Goal: Information Seeking & Learning: Learn about a topic

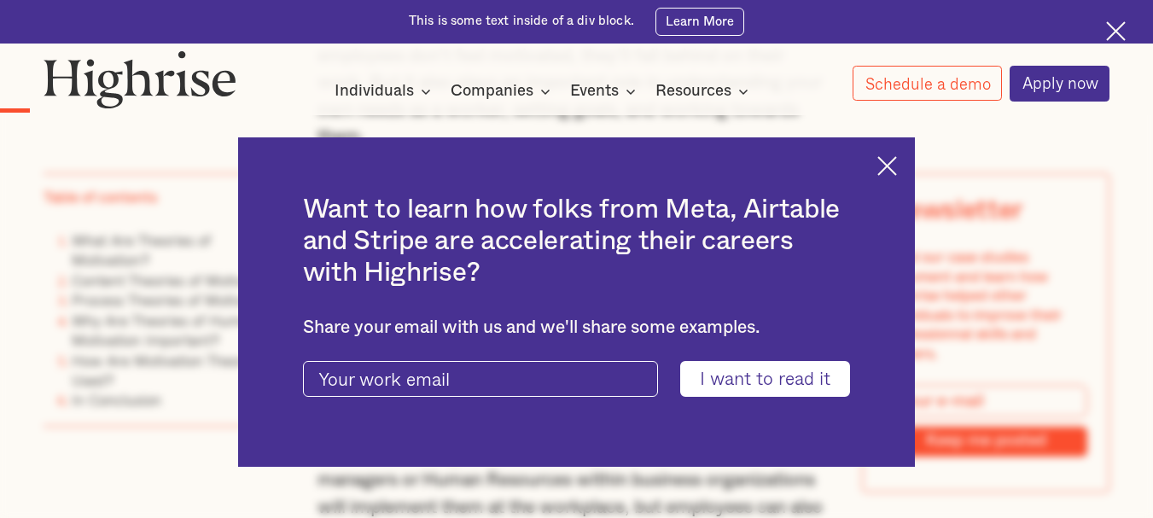
scroll to position [1202, 0]
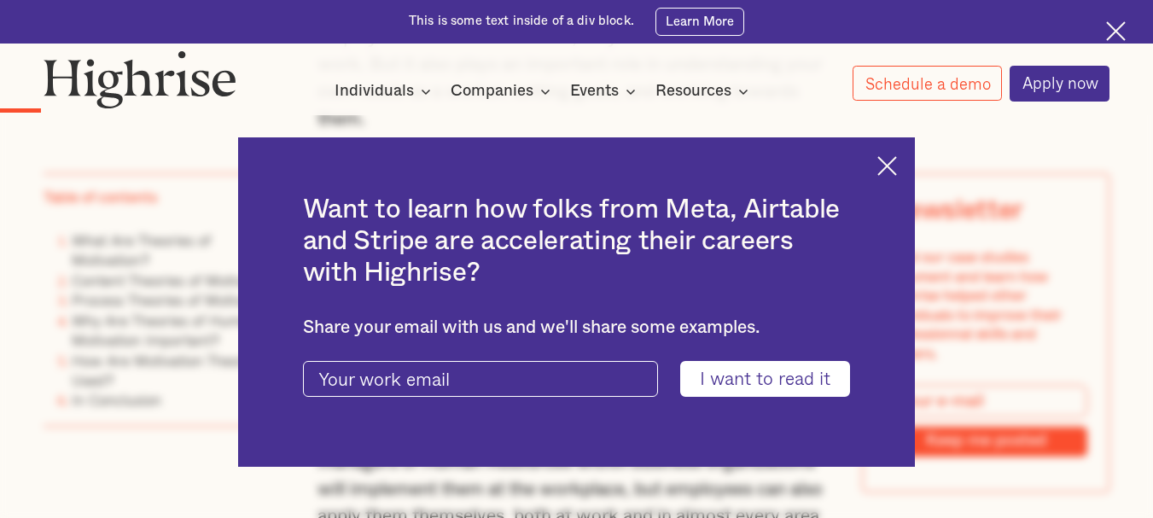
click at [891, 166] on img at bounding box center [887, 166] width 20 height 20
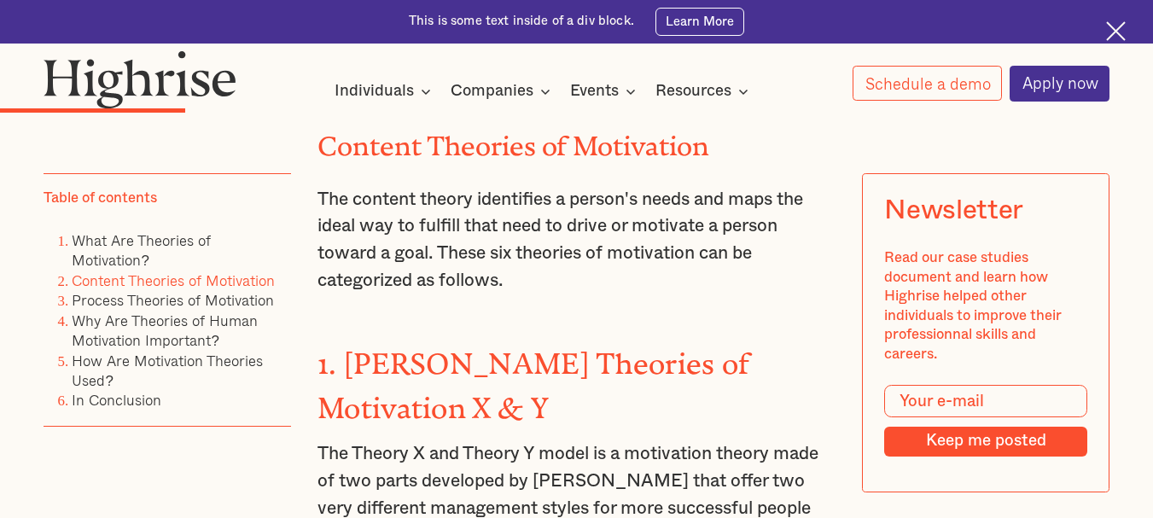
scroll to position [2566, 0]
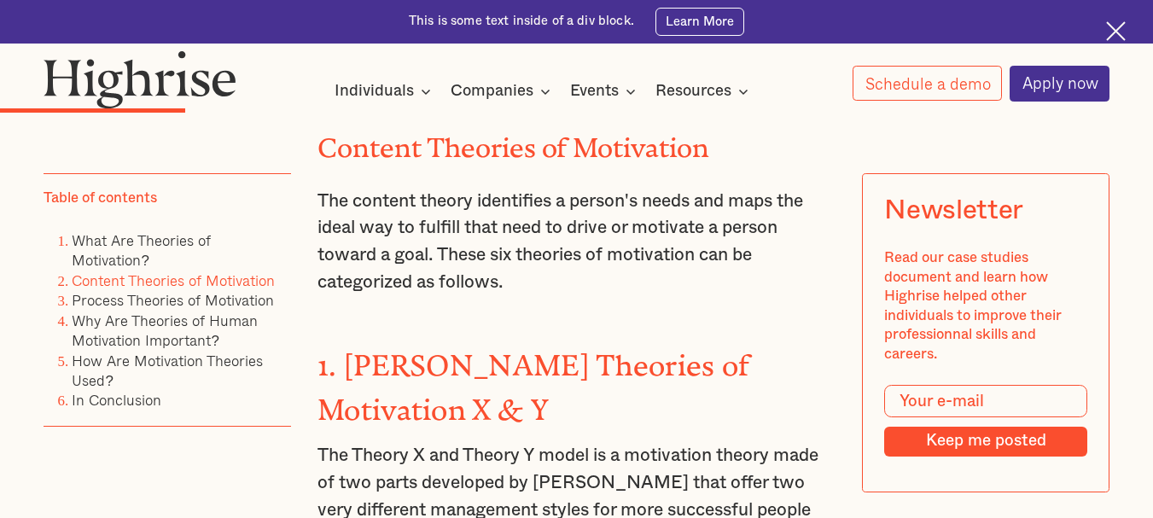
click at [558, 274] on p "The content theory identifies a person's needs and maps the ideal way to fulfil…" at bounding box center [576, 242] width 518 height 108
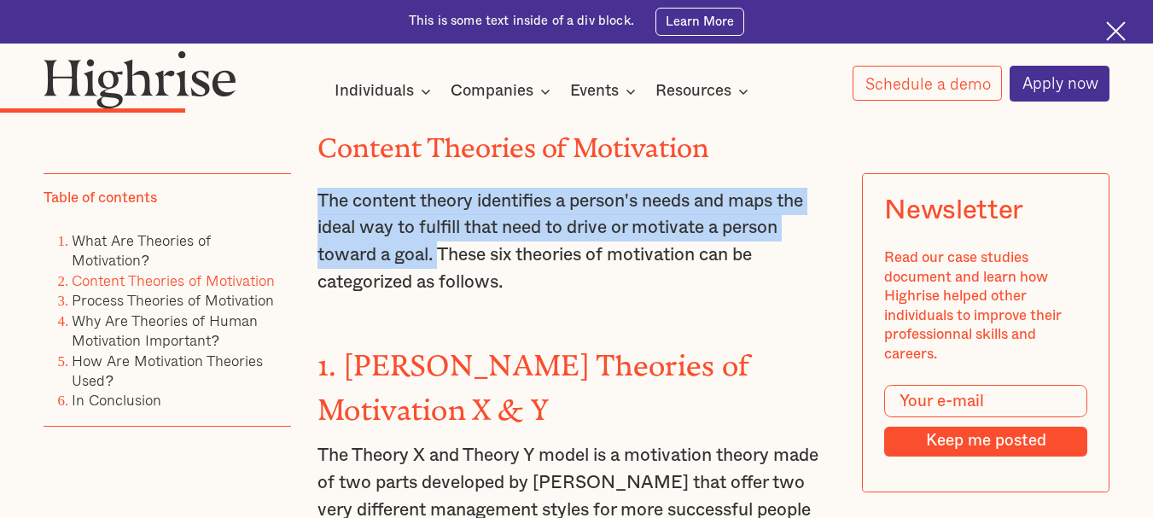
drag, startPoint x: 436, startPoint y: 270, endPoint x: 317, endPoint y: 206, distance: 135.1
click at [317, 206] on p "The content theory identifies a person's needs and maps the ideal way to fulfil…" at bounding box center [576, 242] width 518 height 108
copy p "The content theory identifies a person's needs and maps the ideal way to fulfil…"
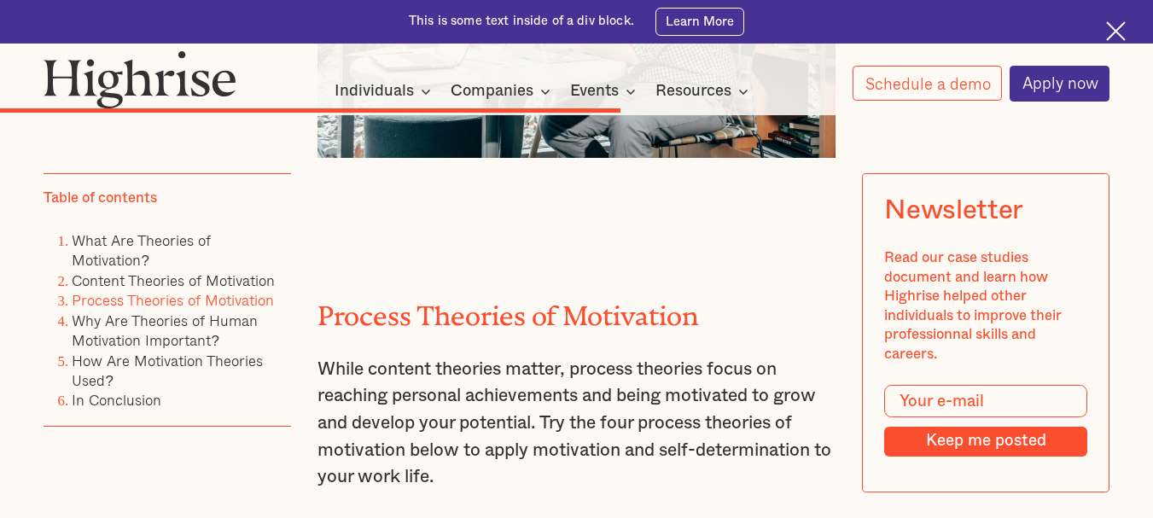
scroll to position [6677, 0]
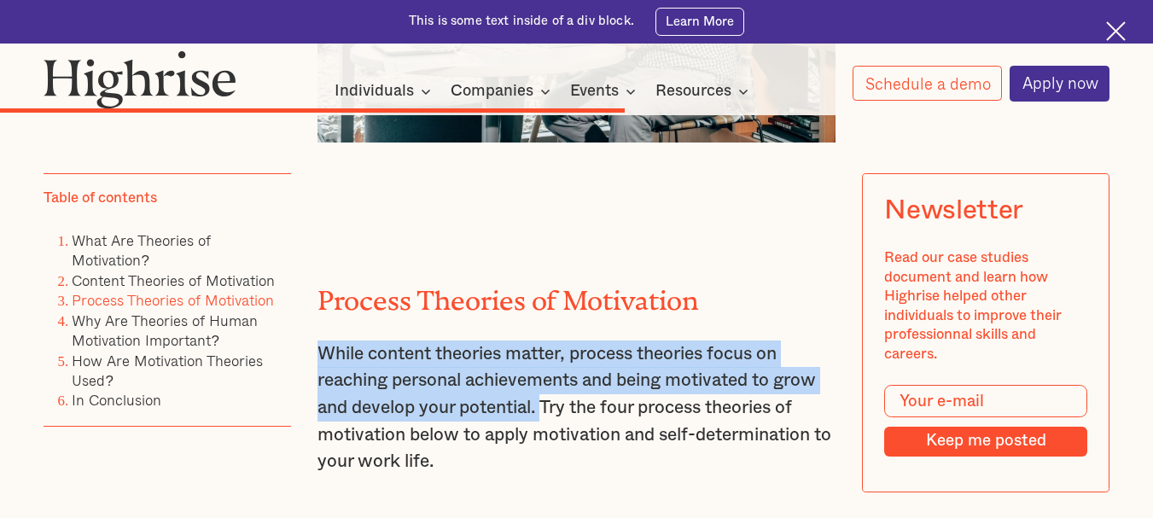
drag, startPoint x: 543, startPoint y: 332, endPoint x: 297, endPoint y: 253, distance: 258.8
click at [572, 340] on p "While content theories matter, process theories focus on reaching personal achi…" at bounding box center [576, 407] width 518 height 135
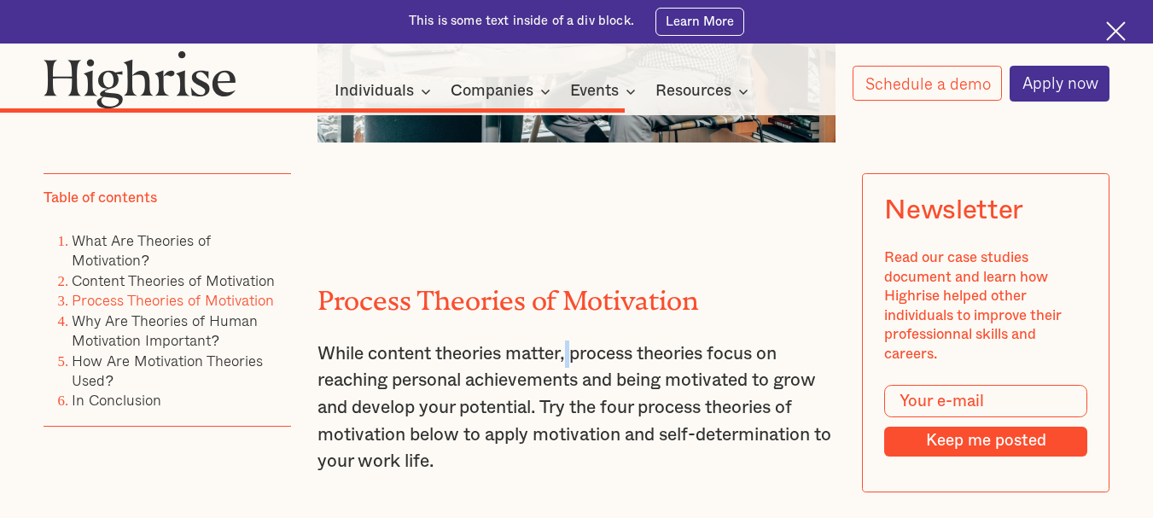
click at [572, 340] on p "While content theories matter, process theories focus on reaching personal achi…" at bounding box center [576, 407] width 518 height 135
click at [584, 340] on p "While content theories matter, process theories focus on reaching personal achi…" at bounding box center [576, 407] width 518 height 135
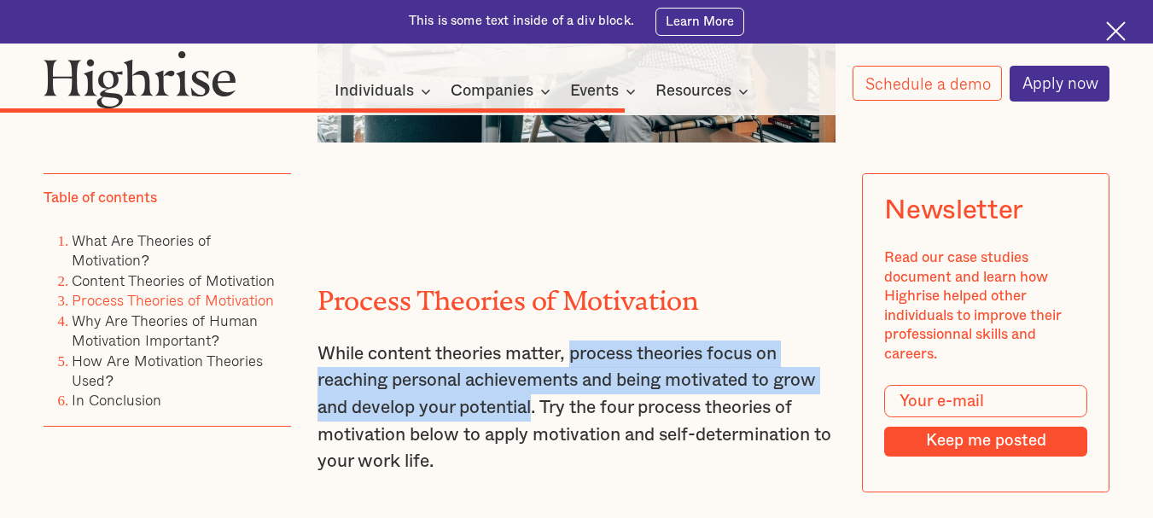
drag, startPoint x: 578, startPoint y: 273, endPoint x: 536, endPoint y: 325, distance: 67.3
click at [536, 340] on p "While content theories matter, process theories focus on reaching personal achi…" at bounding box center [576, 407] width 518 height 135
copy p "process theories focus on reaching personal achievements and being motivated to…"
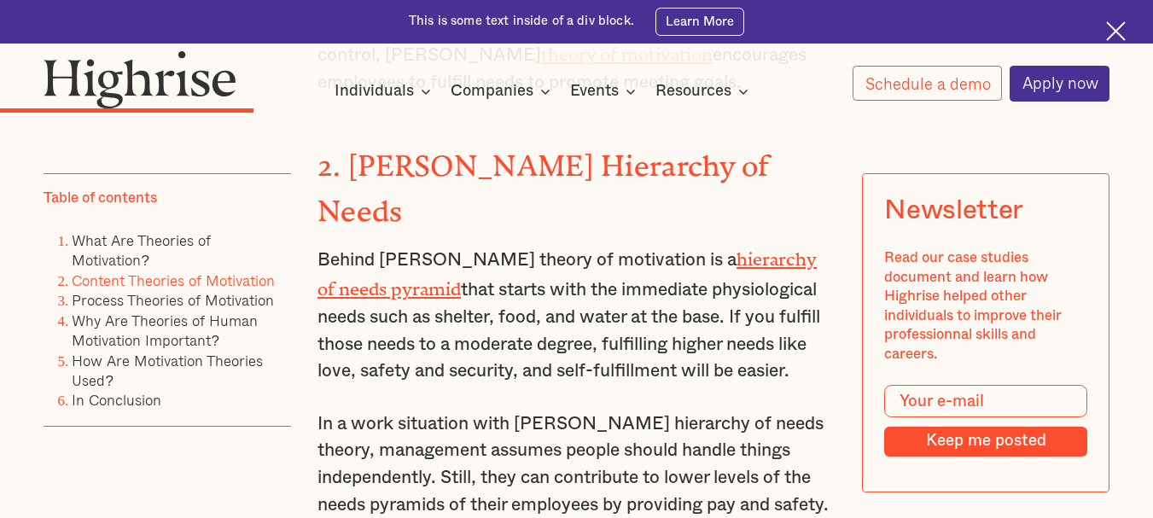
scroll to position [3268, 0]
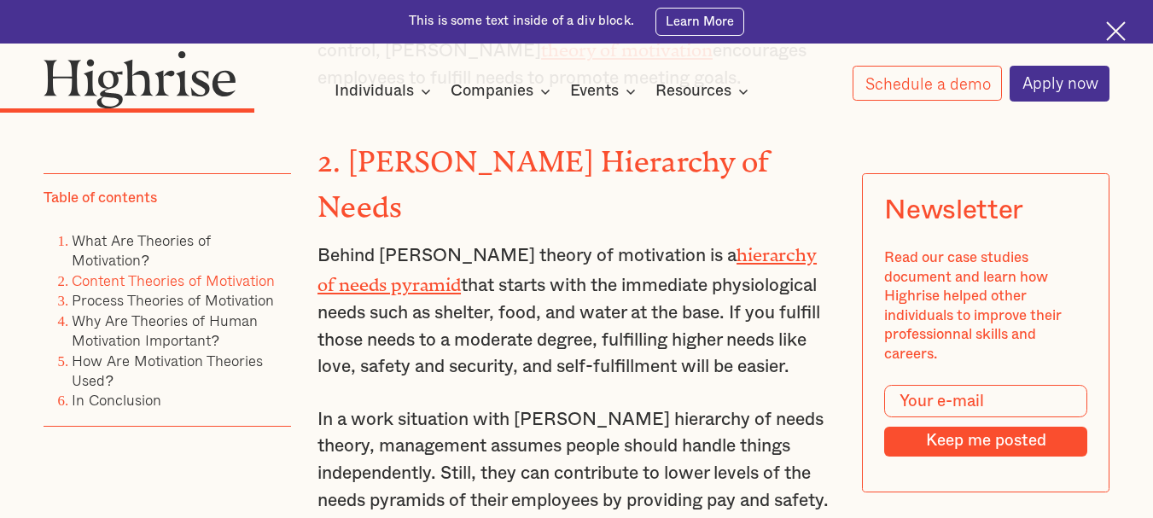
click at [579, 239] on p "Behind [PERSON_NAME] theory of motivation is a hierarchy of needs pyramid that …" at bounding box center [576, 310] width 518 height 142
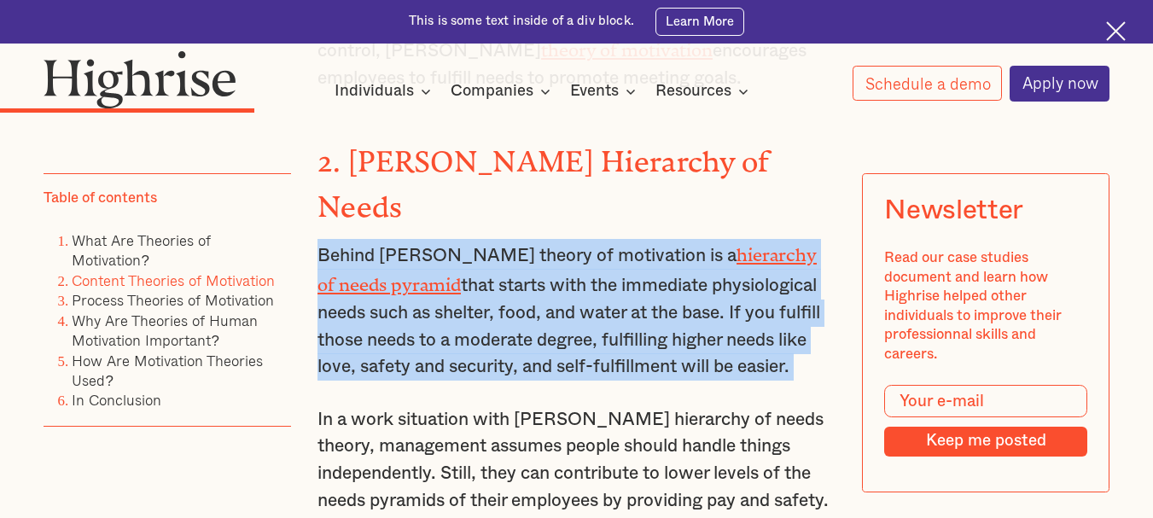
click at [579, 239] on p "Behind [PERSON_NAME] theory of motivation is a hierarchy of needs pyramid that …" at bounding box center [576, 310] width 518 height 142
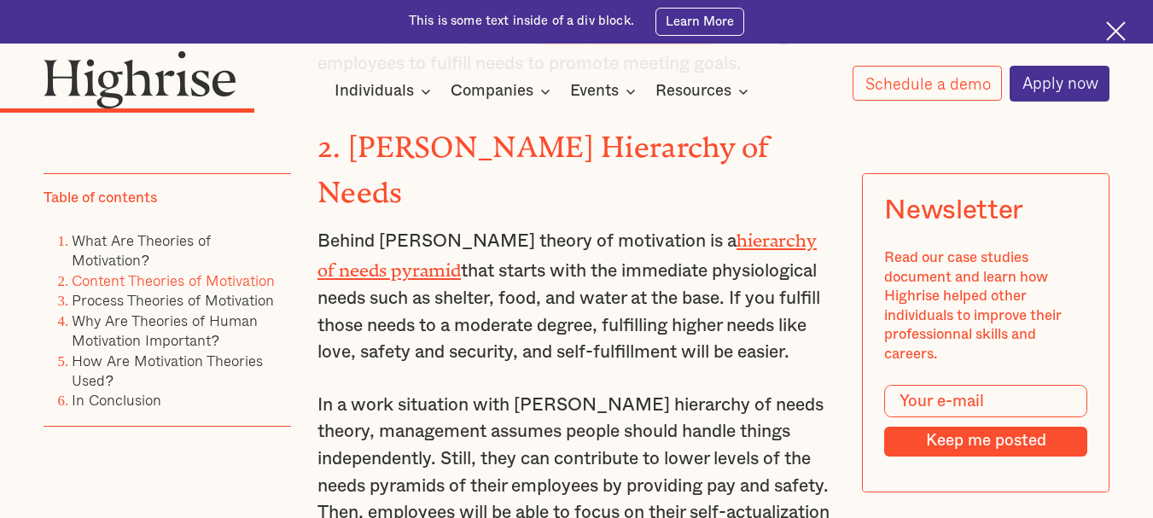
scroll to position [3283, 0]
click at [579, 230] on p "Behind [PERSON_NAME] theory of motivation is a hierarchy of needs pyramid that …" at bounding box center [576, 295] width 518 height 142
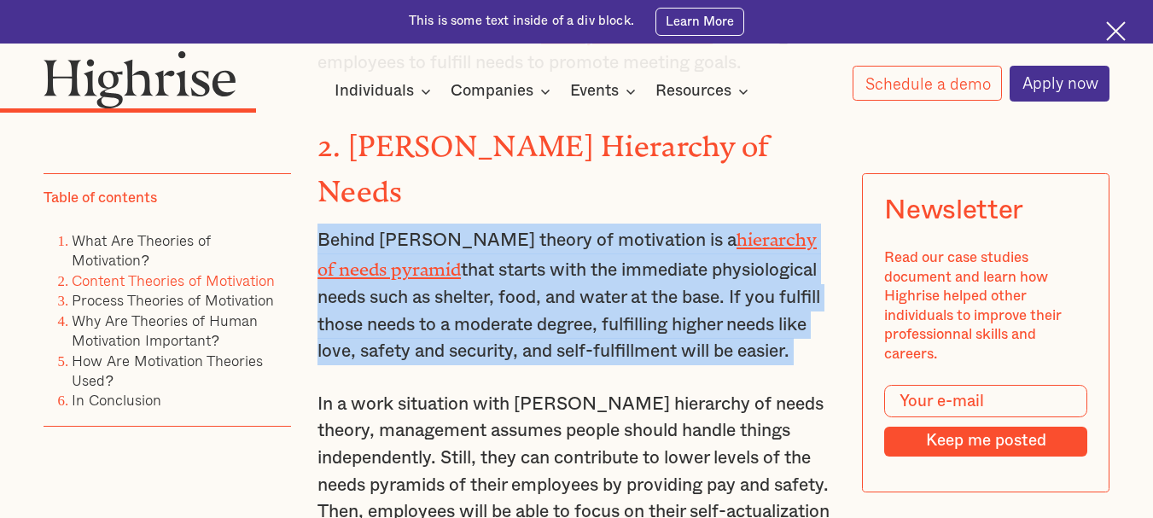
click at [579, 230] on p "Behind [PERSON_NAME] theory of motivation is a hierarchy of needs pyramid that …" at bounding box center [576, 295] width 518 height 142
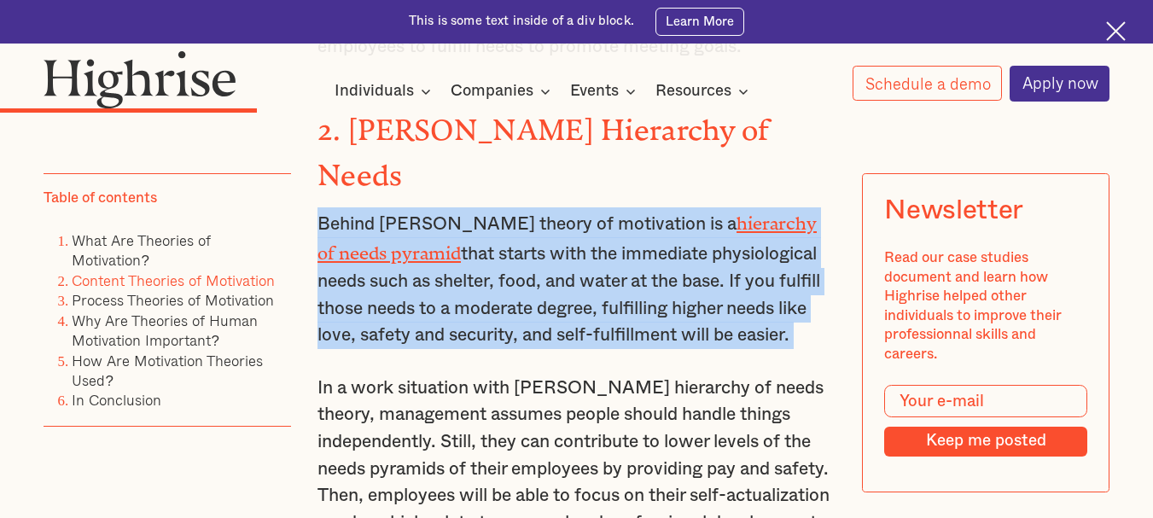
scroll to position [3304, 0]
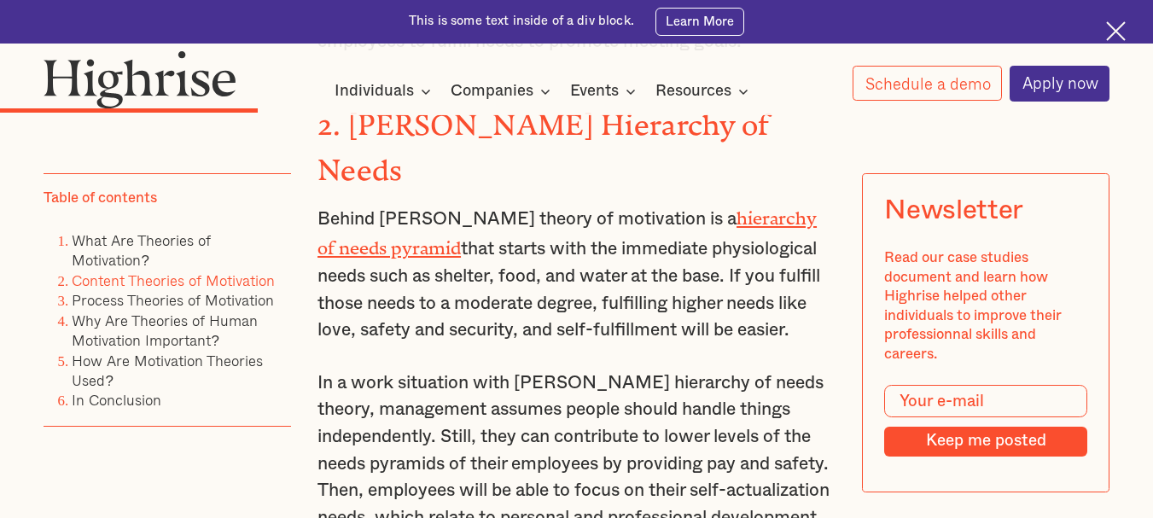
click at [578, 369] on p "In a work situation with [PERSON_NAME] hierarchy of needs theory, management as…" at bounding box center [576, 463] width 518 height 189
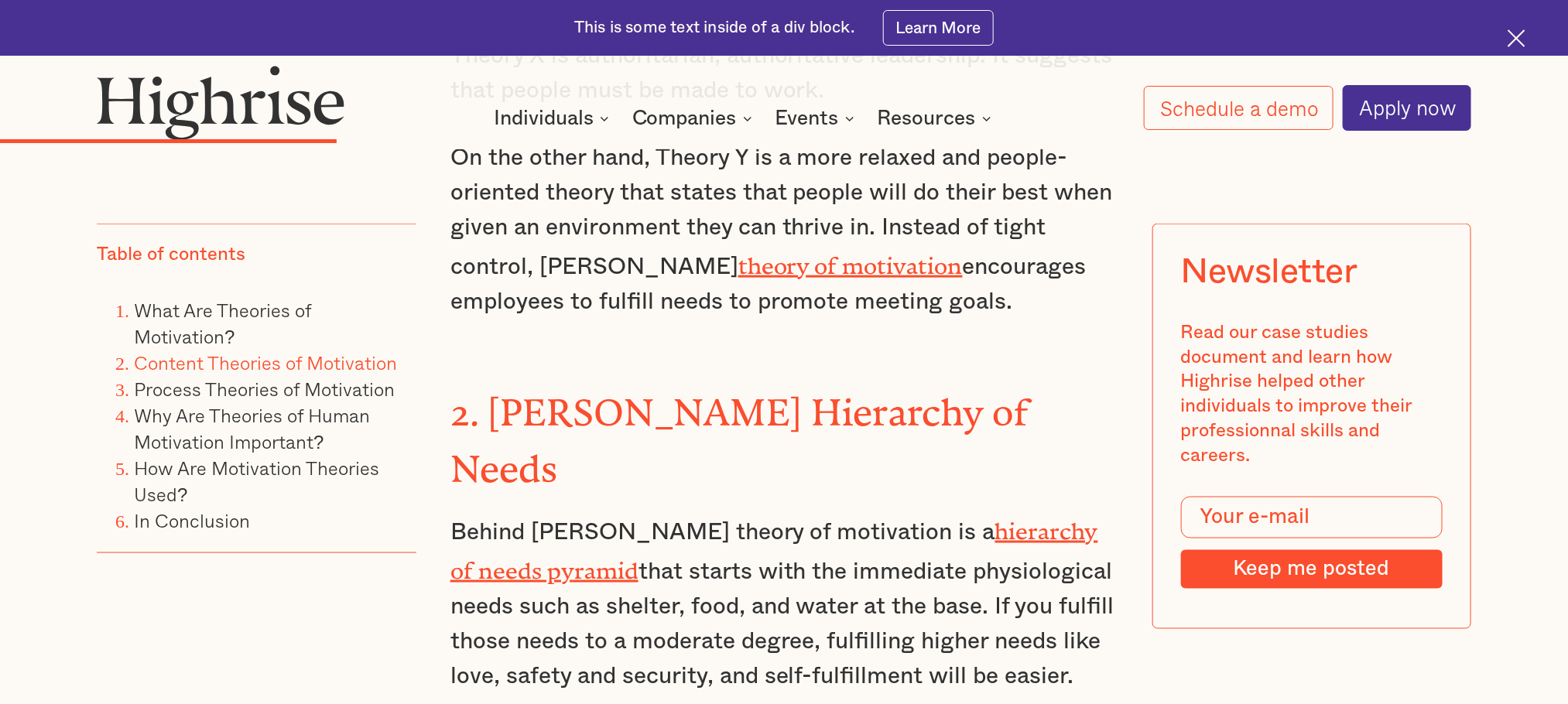
scroll to position [4113, 0]
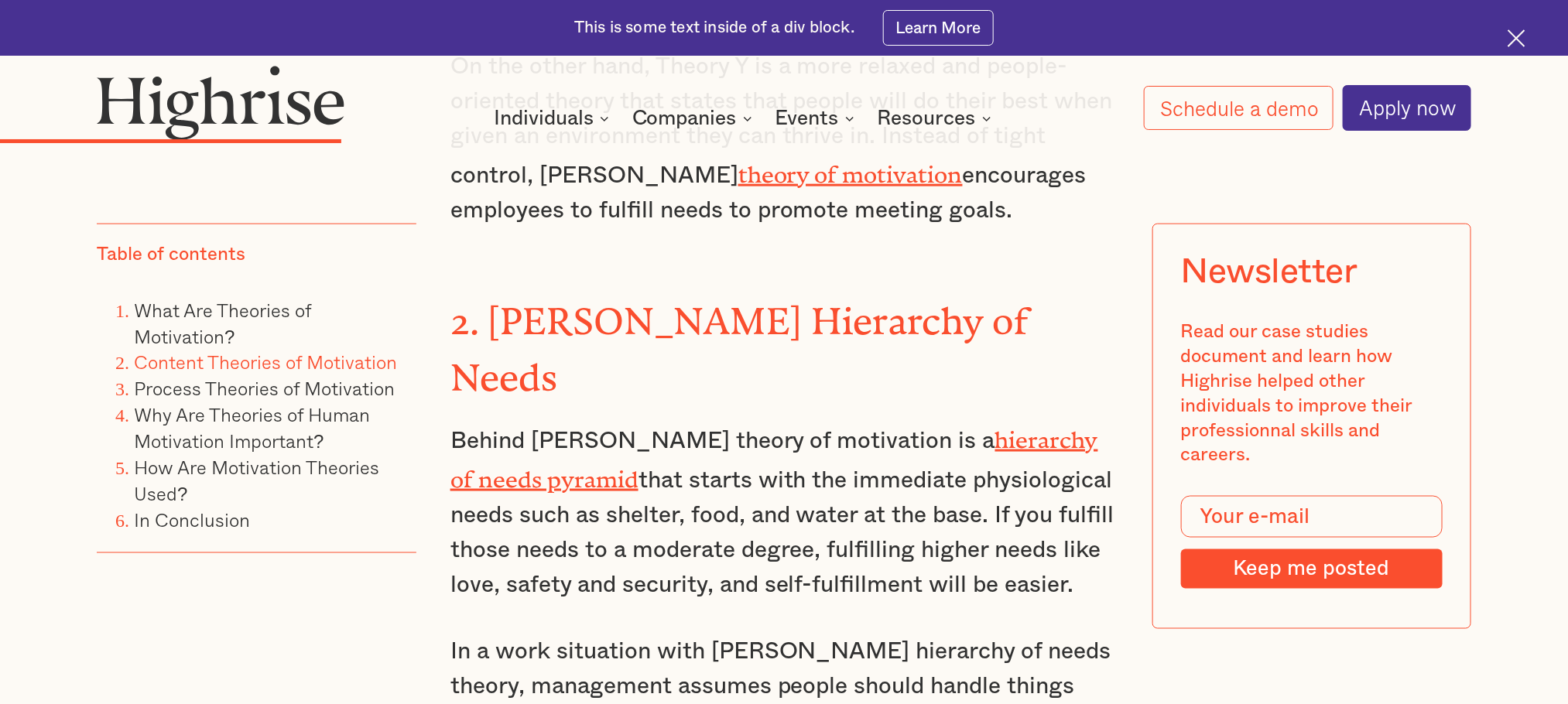
drag, startPoint x: 539, startPoint y: 333, endPoint x: 1024, endPoint y: 479, distance: 506.5
click at [1024, 469] on p "Behind [PERSON_NAME] theory of motivation is a hierarchy of needs pyramid that …" at bounding box center [784, 511] width 667 height 183
copy p "[PERSON_NAME] theory of motivation is a hierarchy of needs pyramid that starts …"
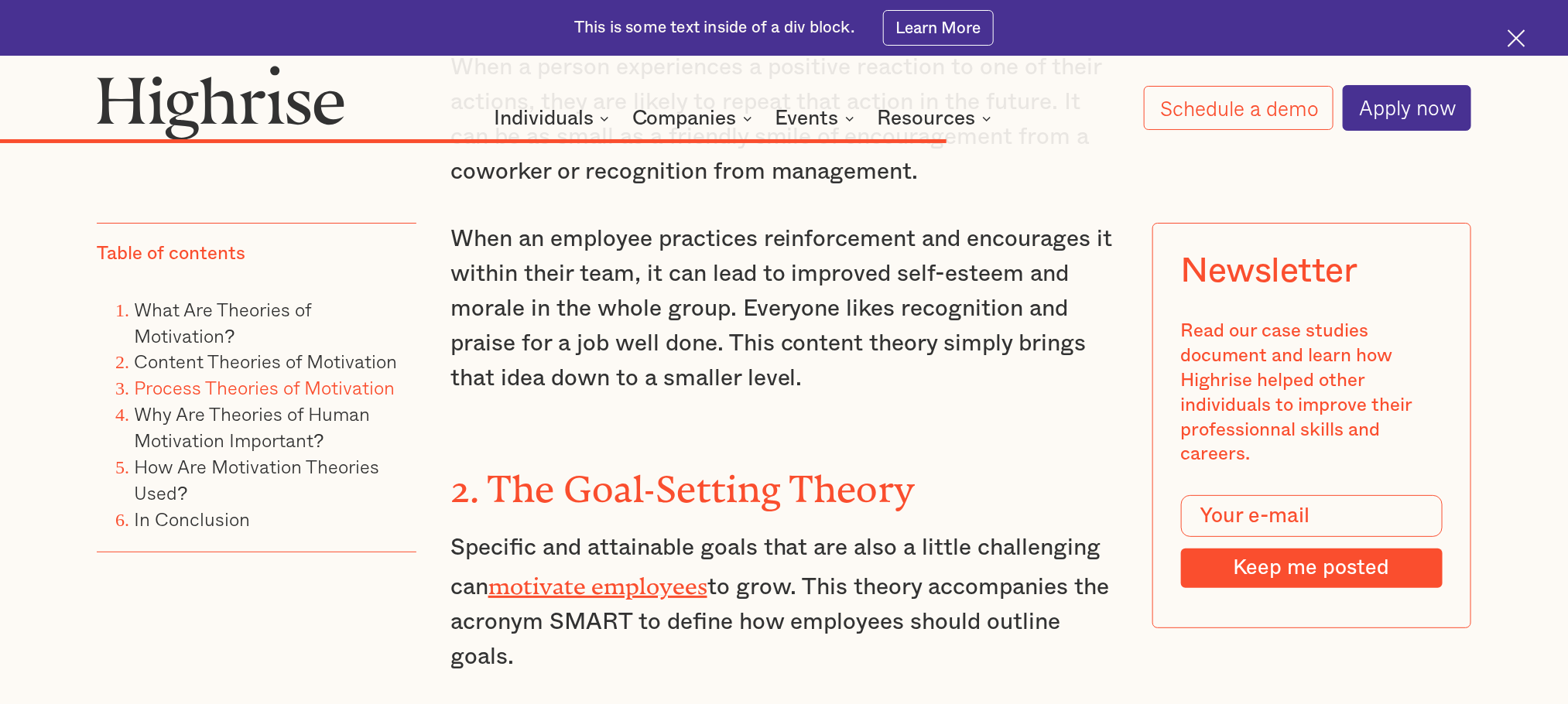
scroll to position [9370, 0]
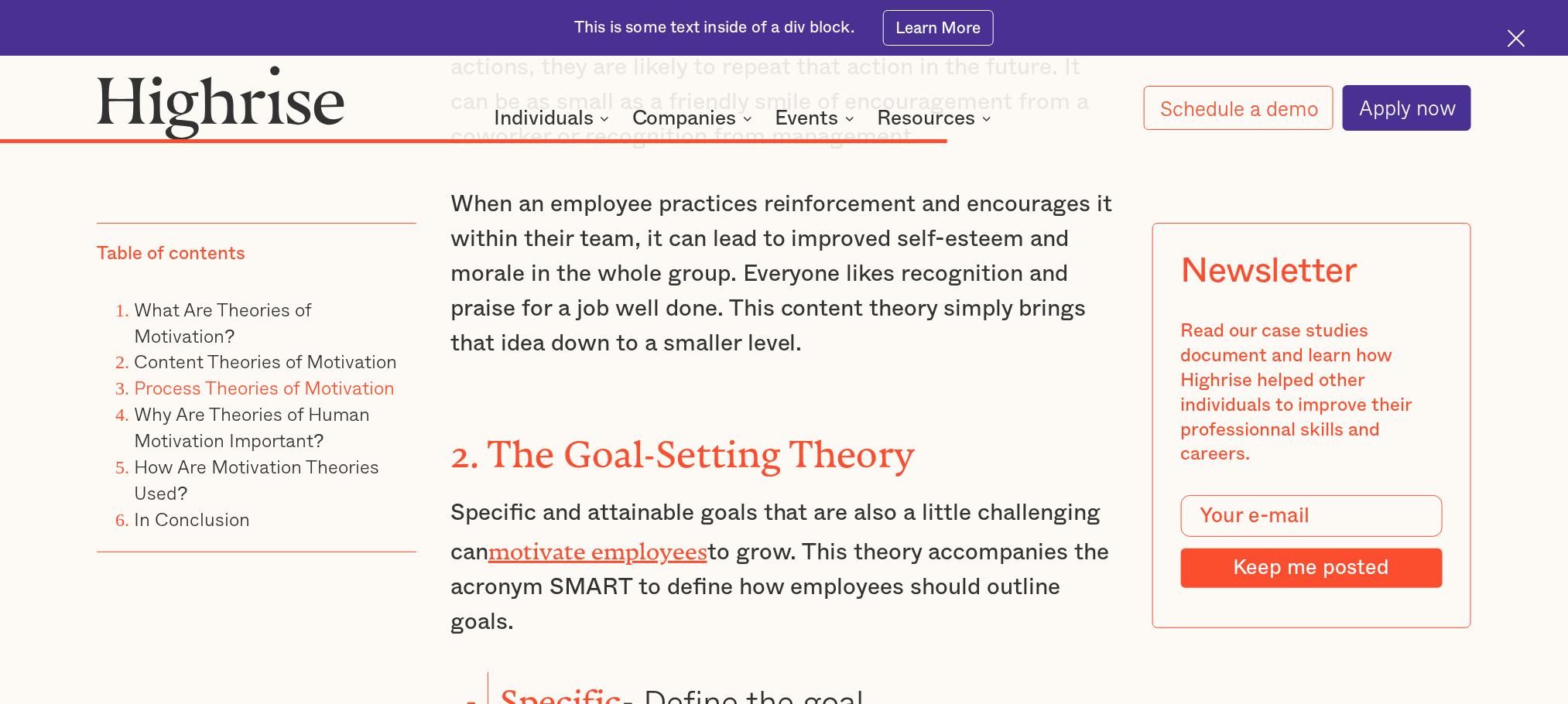
click at [842, 469] on p "Specific and attainable goals that are also a little challenging can motivate e…" at bounding box center [784, 568] width 667 height 144
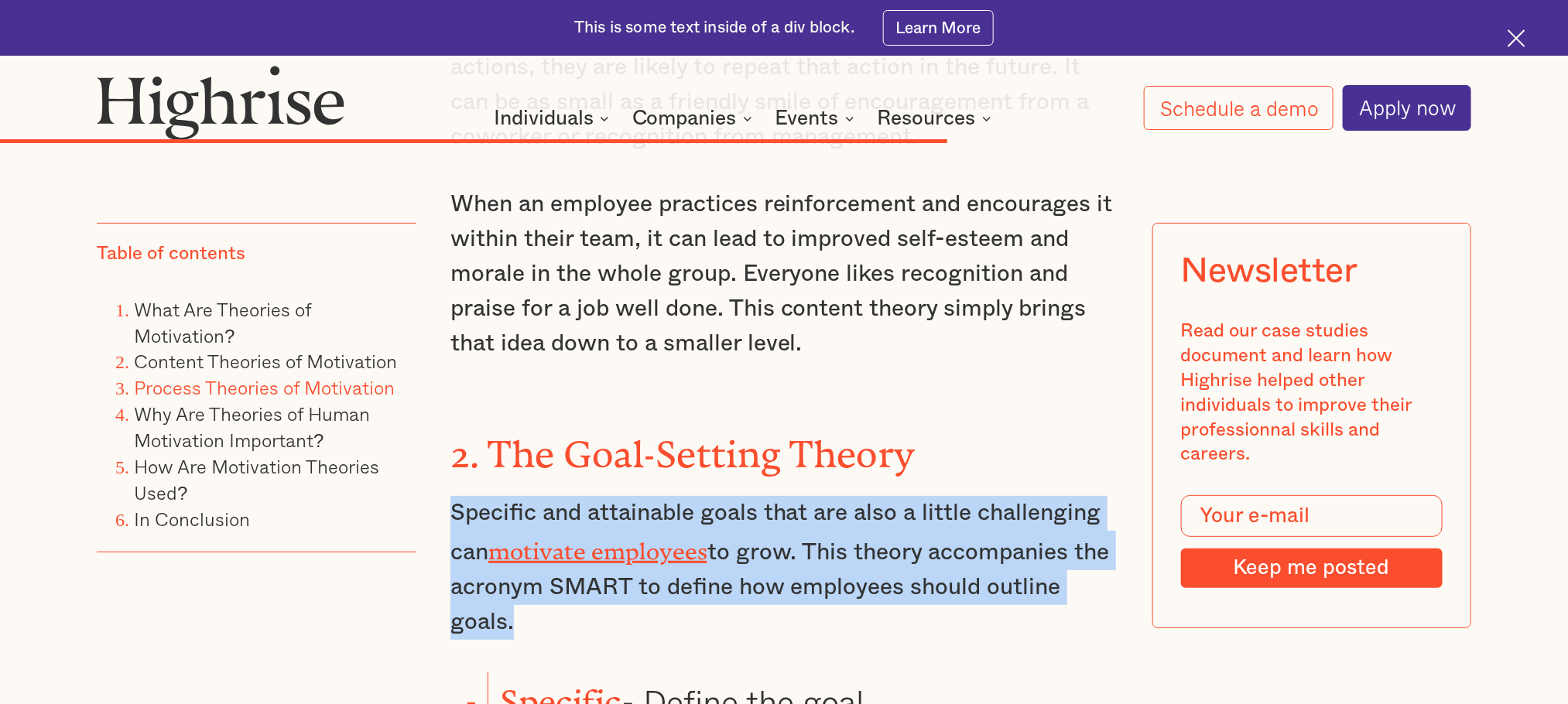
click at [842, 469] on p "Specific and attainable goals that are also a little challenging can motivate e…" at bounding box center [784, 568] width 667 height 144
copy p "Specific and attainable goals that are also a little challenging can motivate e…"
